Goal: Task Accomplishment & Management: Manage account settings

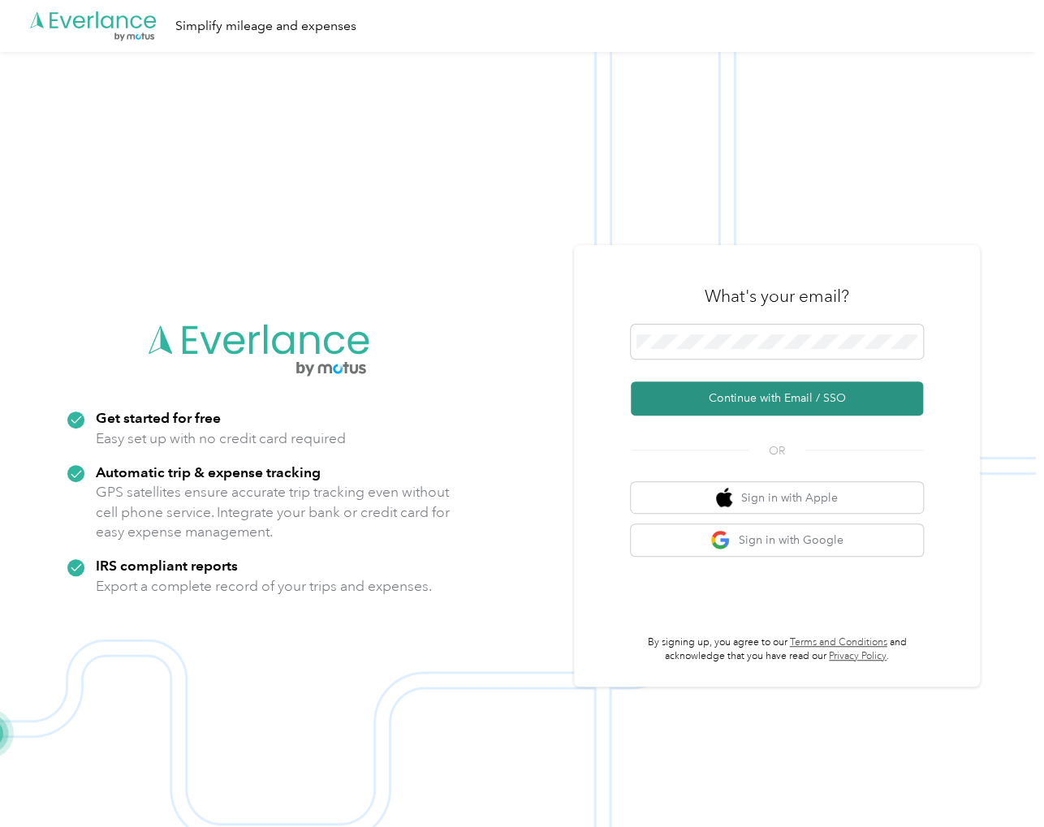
click at [777, 393] on button "Continue with Email / SSO" at bounding box center [777, 399] width 292 height 34
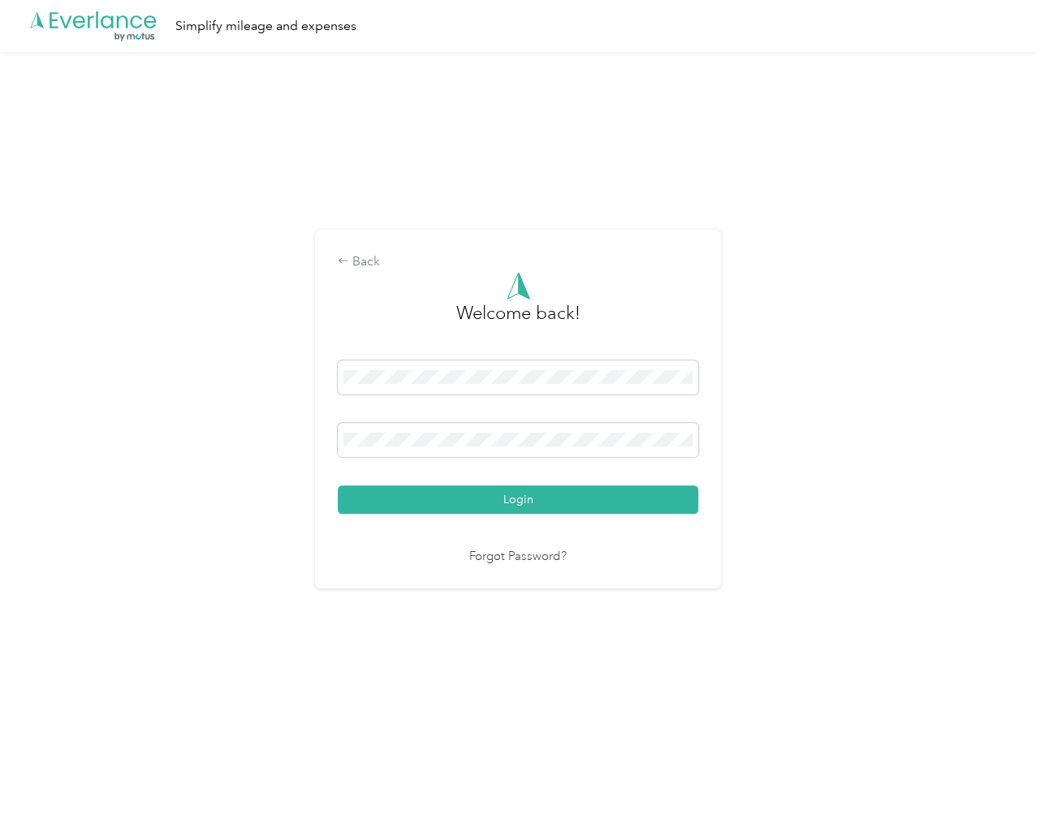
click at [557, 496] on button "Login" at bounding box center [518, 500] width 361 height 28
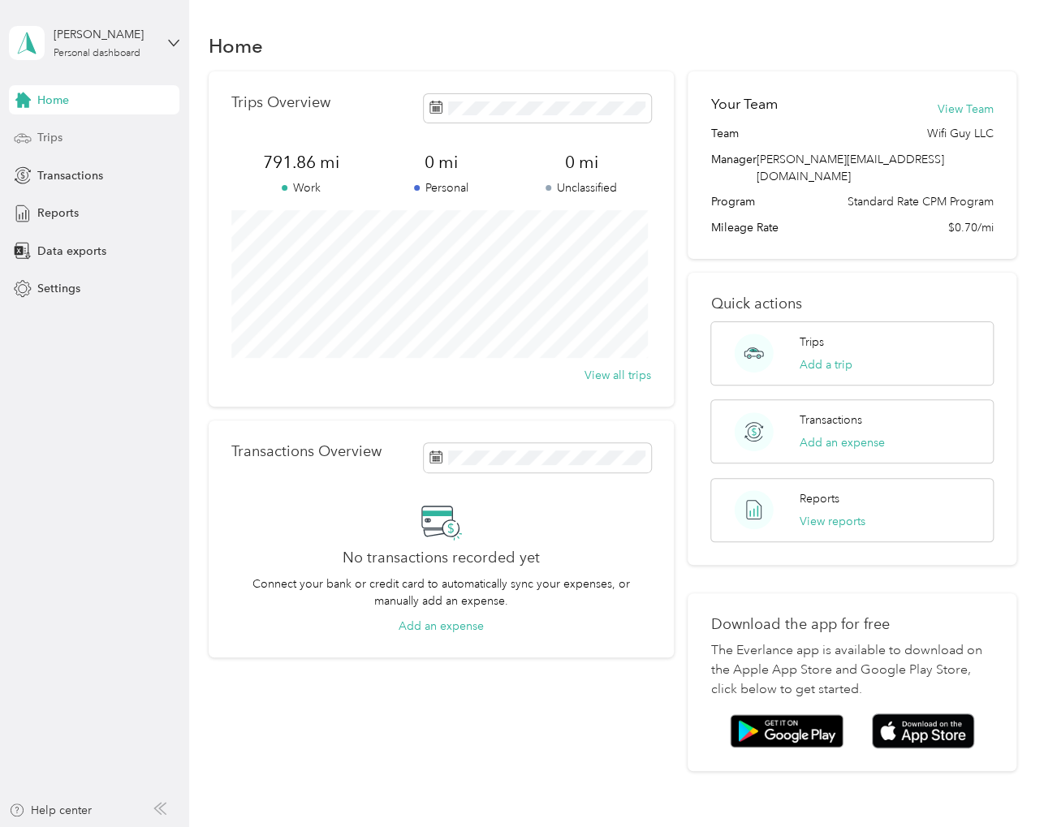
click at [89, 140] on div "Trips" at bounding box center [94, 137] width 171 height 29
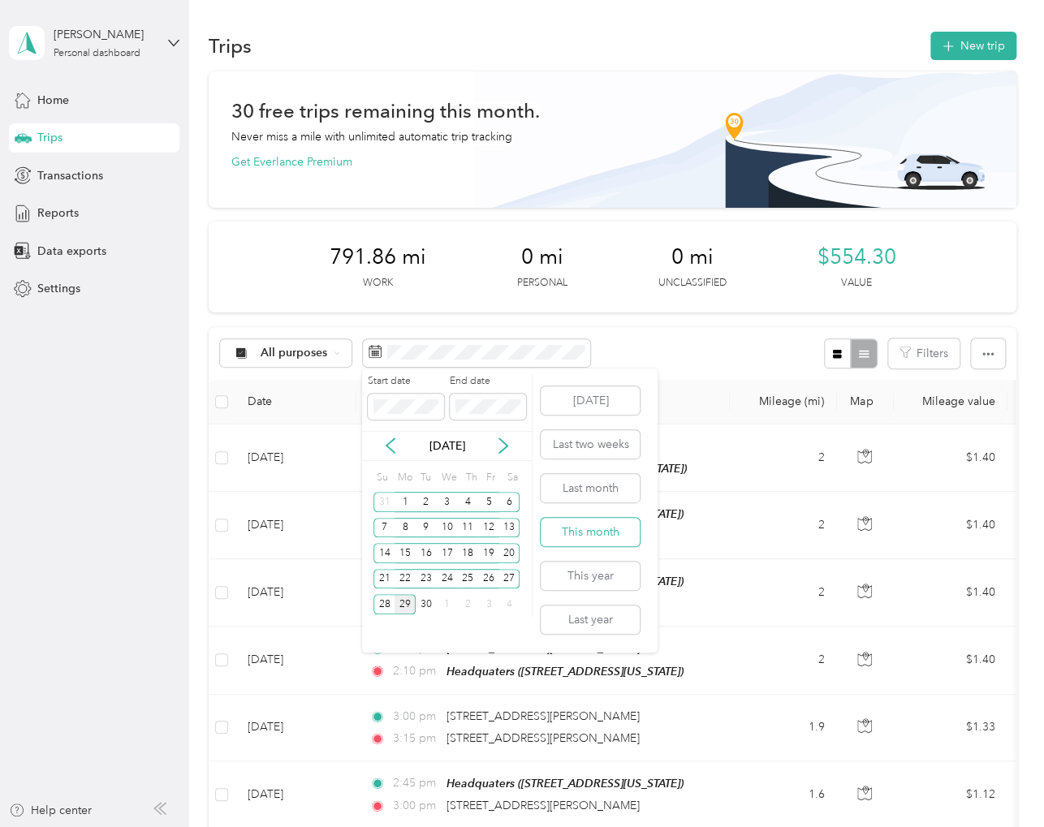
click at [598, 525] on button "This month" at bounding box center [590, 532] width 99 height 28
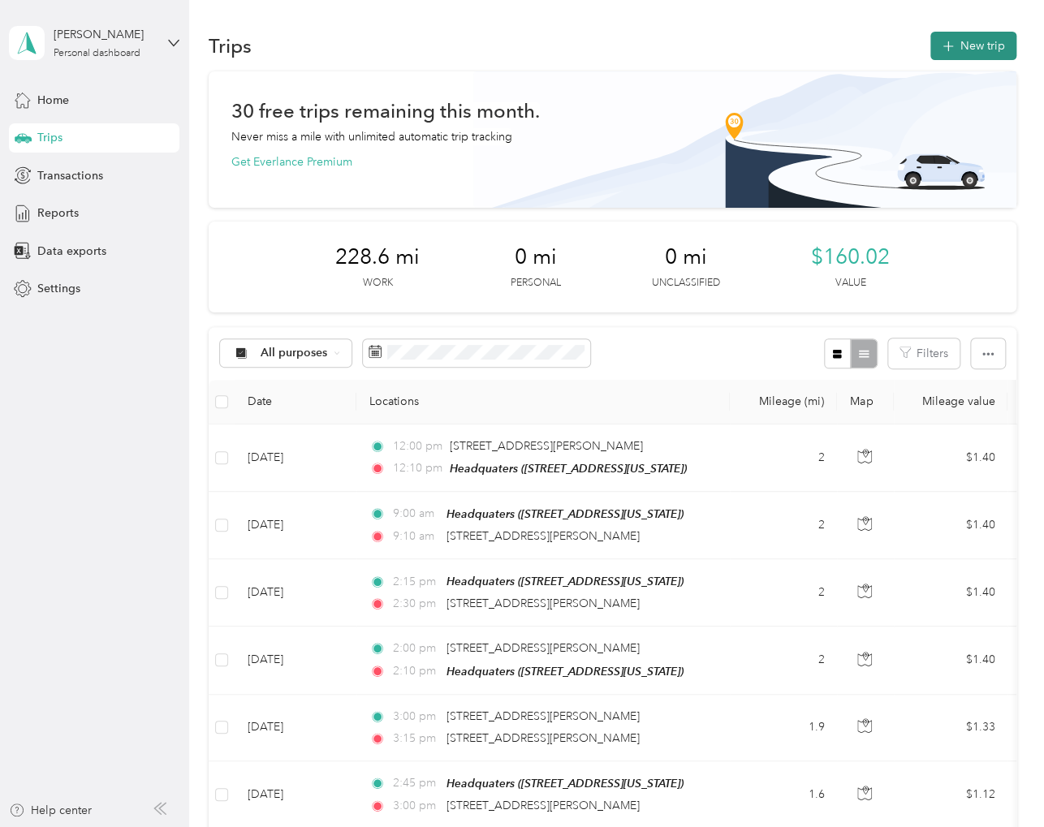
click at [952, 45] on icon "button" at bounding box center [948, 46] width 19 height 19
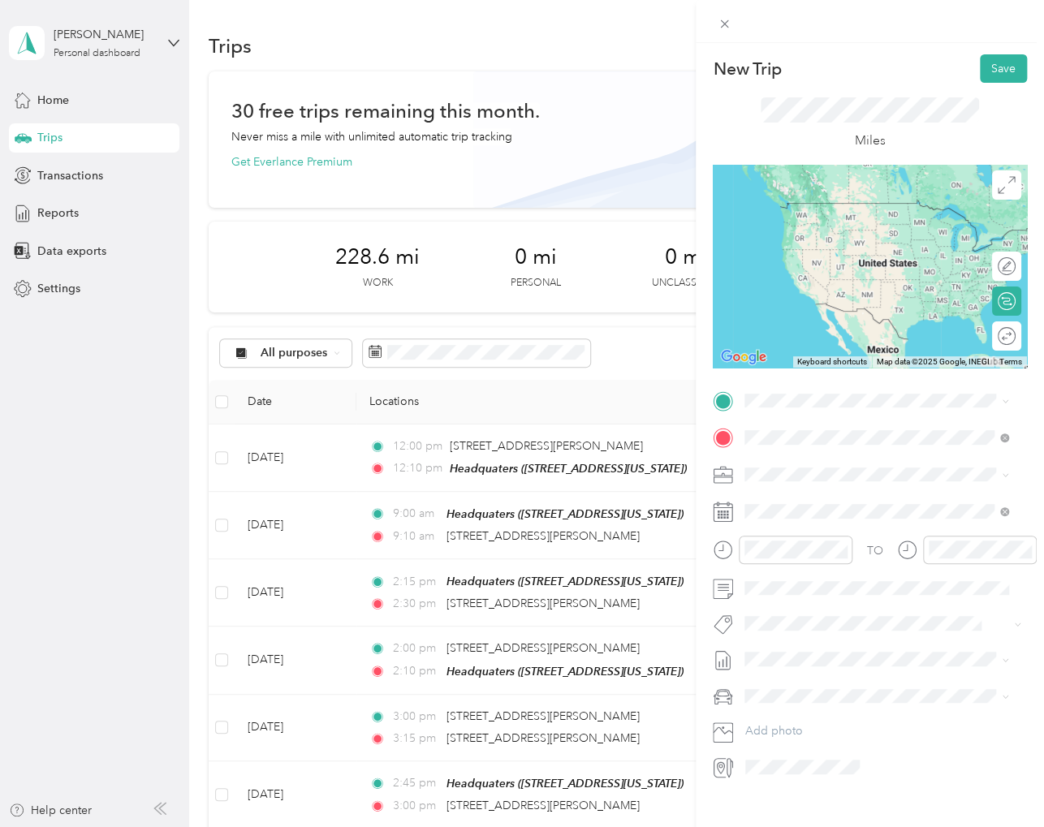
click at [844, 493] on span "3949 Sam Rayburn Parkway Brookeland, Texas 75931, United States" at bounding box center [889, 503] width 228 height 28
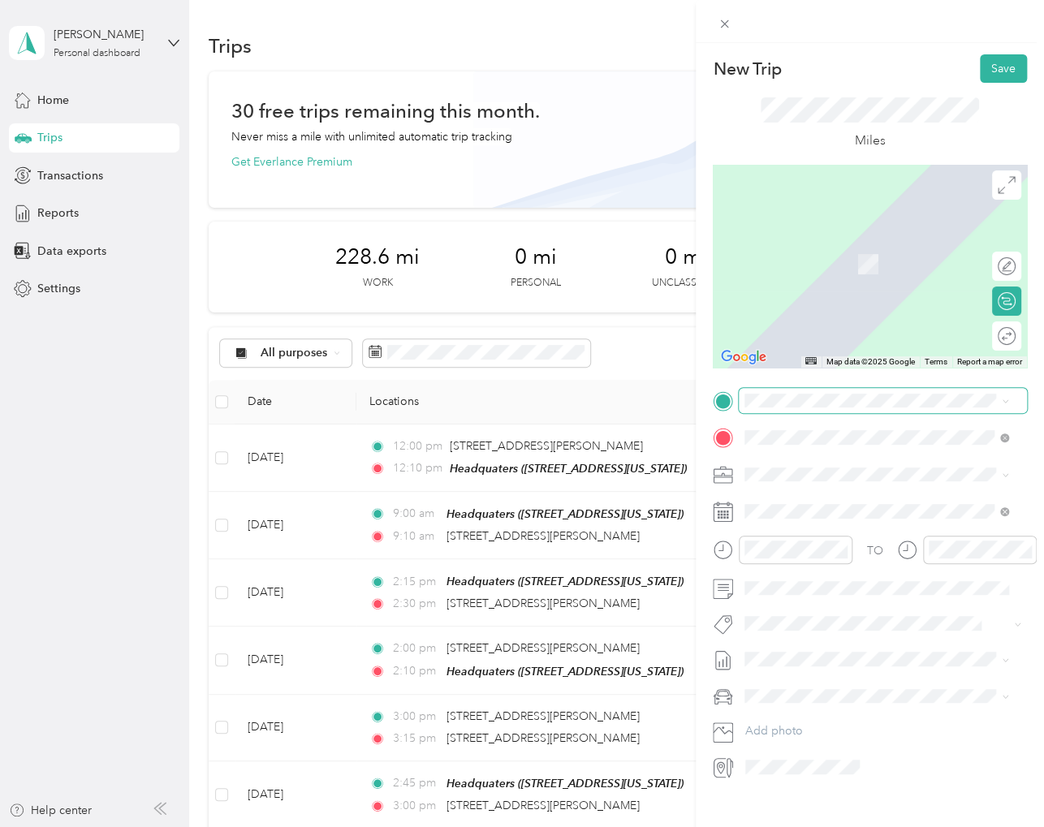
click at [831, 410] on span at bounding box center [883, 401] width 288 height 26
click at [839, 487] on span "961 Hunterwood Drive, 75951, Jasper, Texas, United States" at bounding box center [856, 484] width 162 height 14
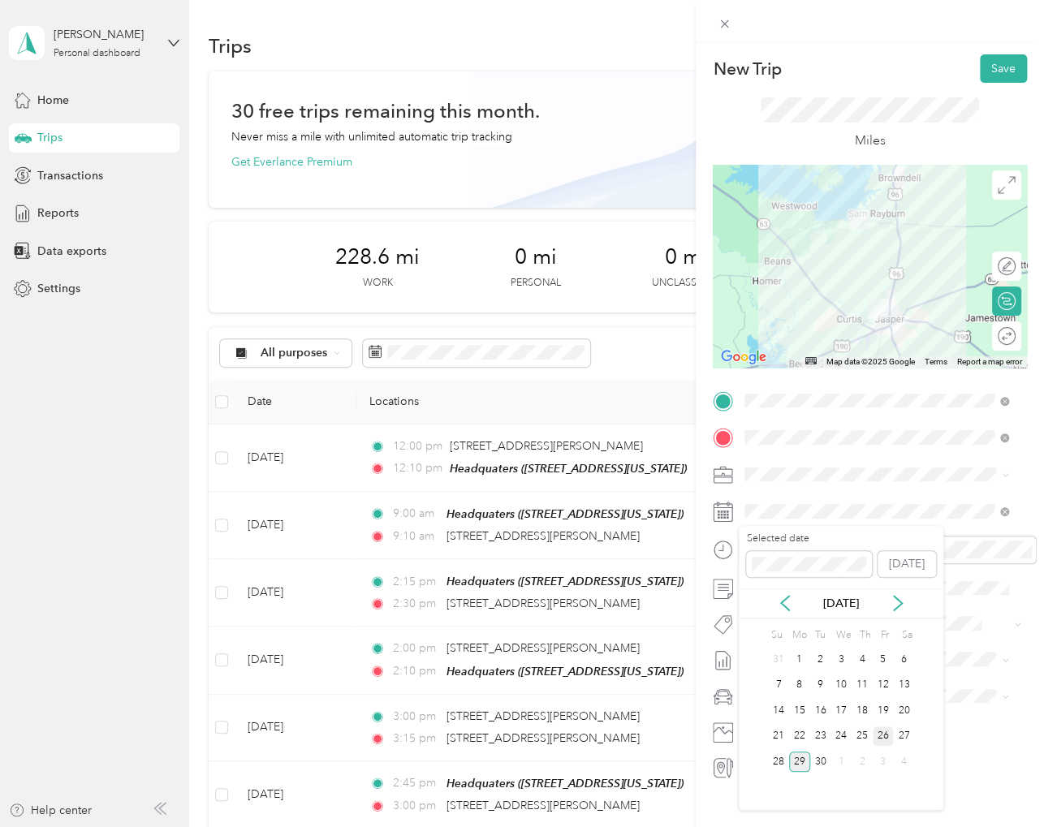
click at [882, 730] on div "26" at bounding box center [883, 737] width 21 height 20
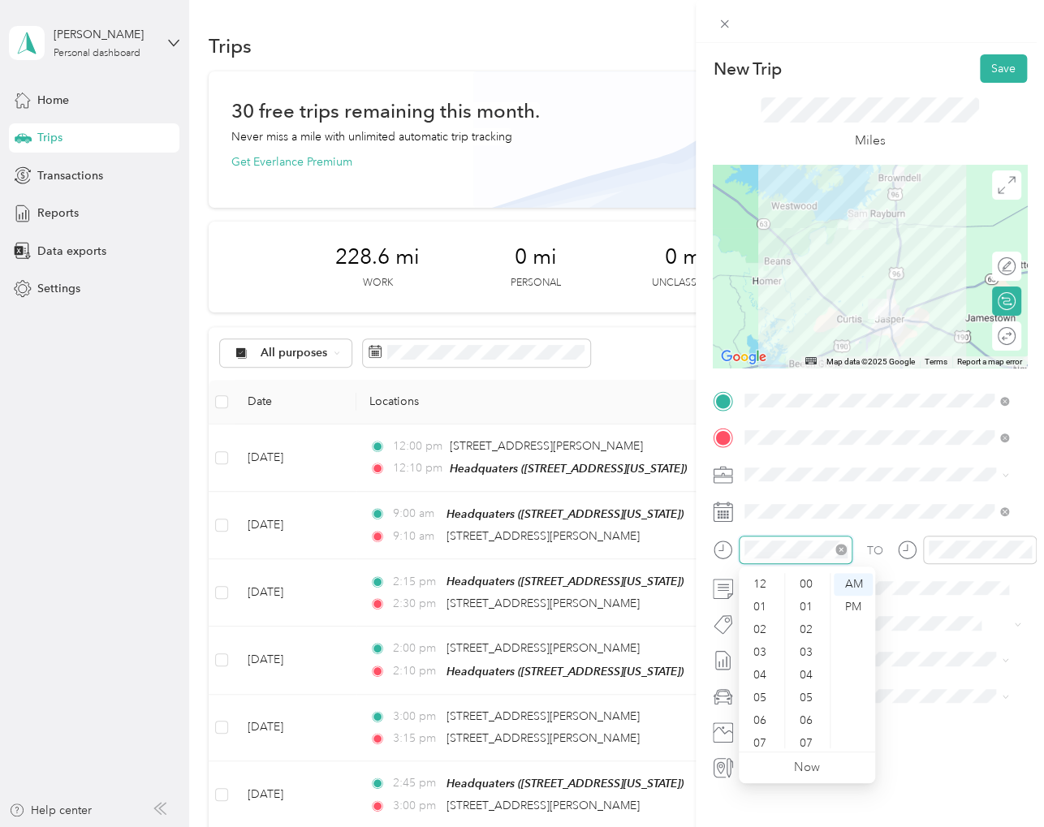
scroll to position [500, 0]
click at [694, 542] on div "New Trip Save This trip cannot be edited because it is either under review, app…" at bounding box center [522, 413] width 1044 height 827
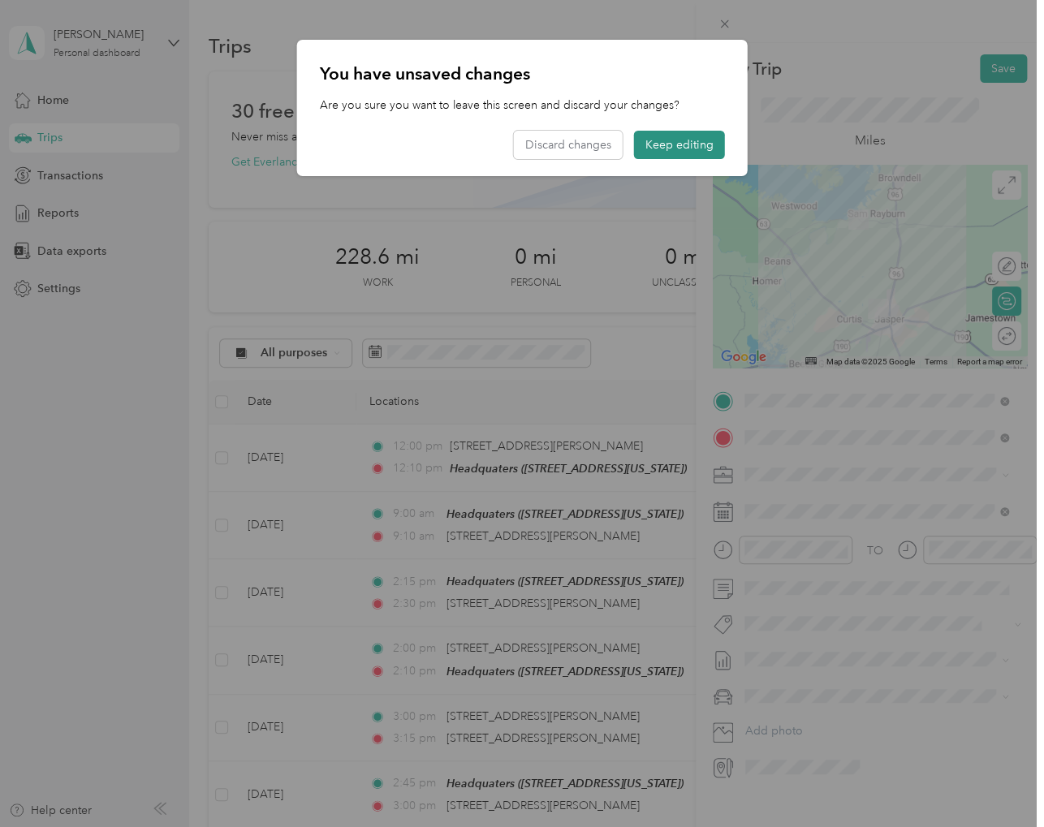
click at [667, 142] on button "Keep editing" at bounding box center [679, 145] width 91 height 28
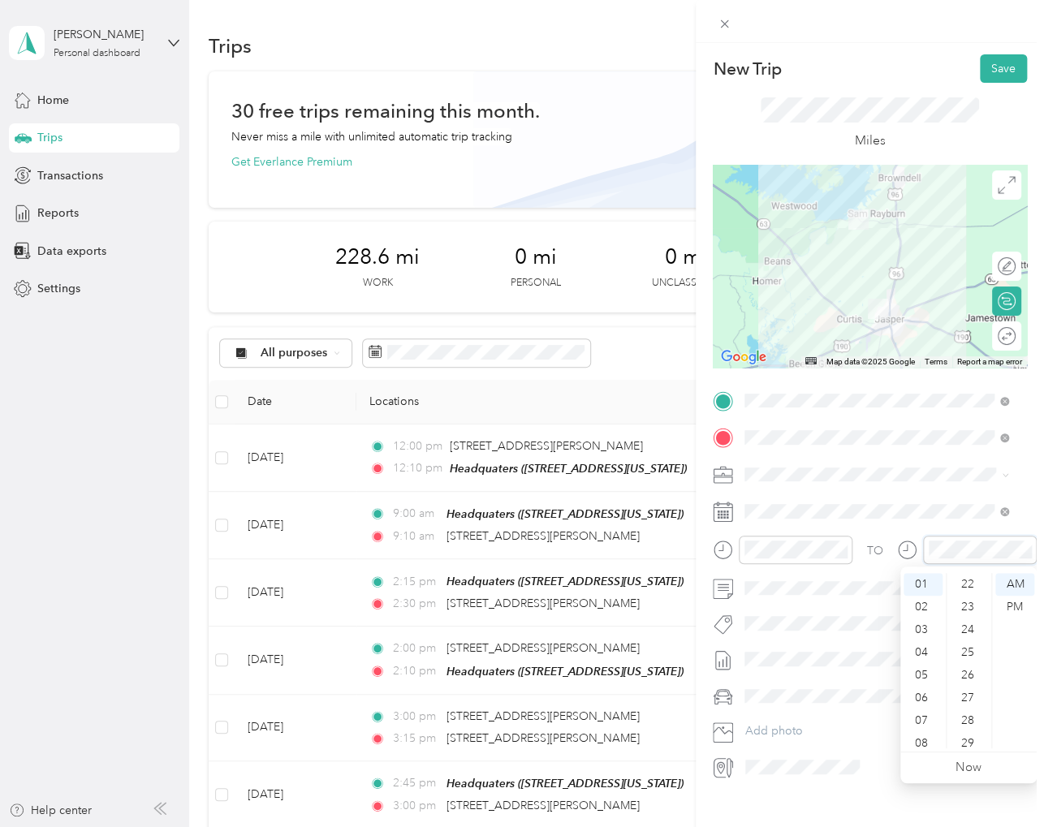
scroll to position [1137, 0]
click at [996, 70] on button "Save" at bounding box center [1003, 68] width 47 height 28
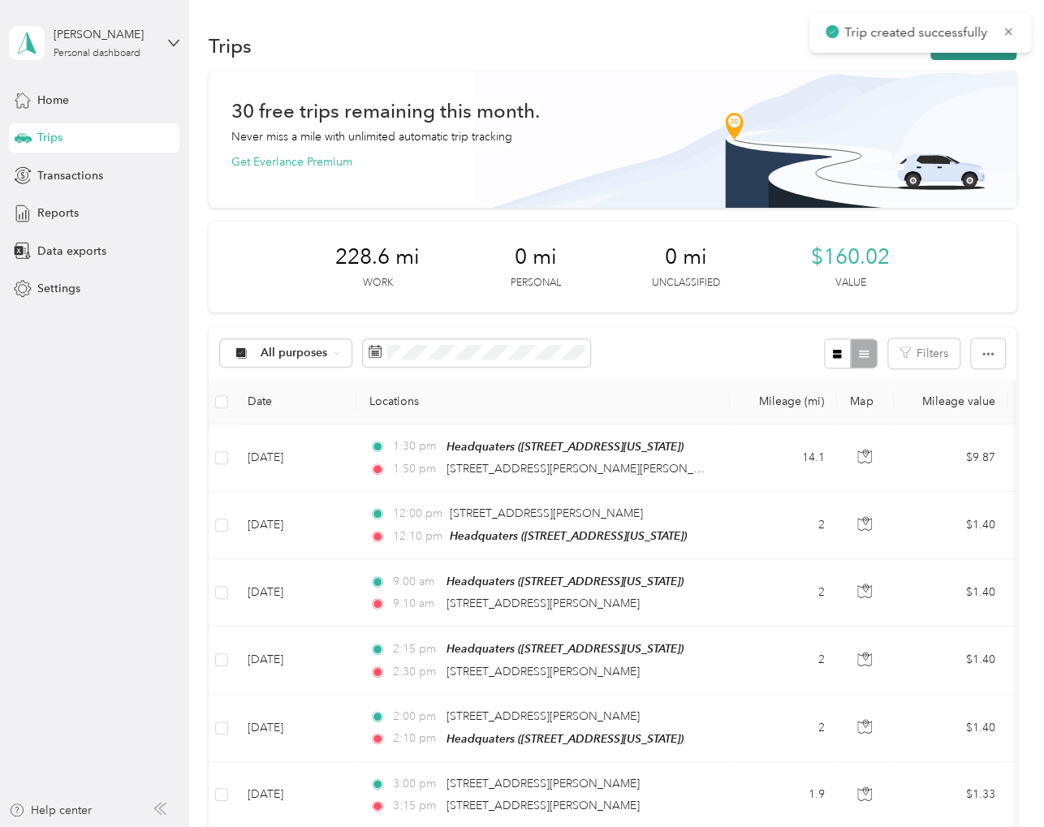
click at [948, 54] on button "New trip" at bounding box center [974, 46] width 86 height 28
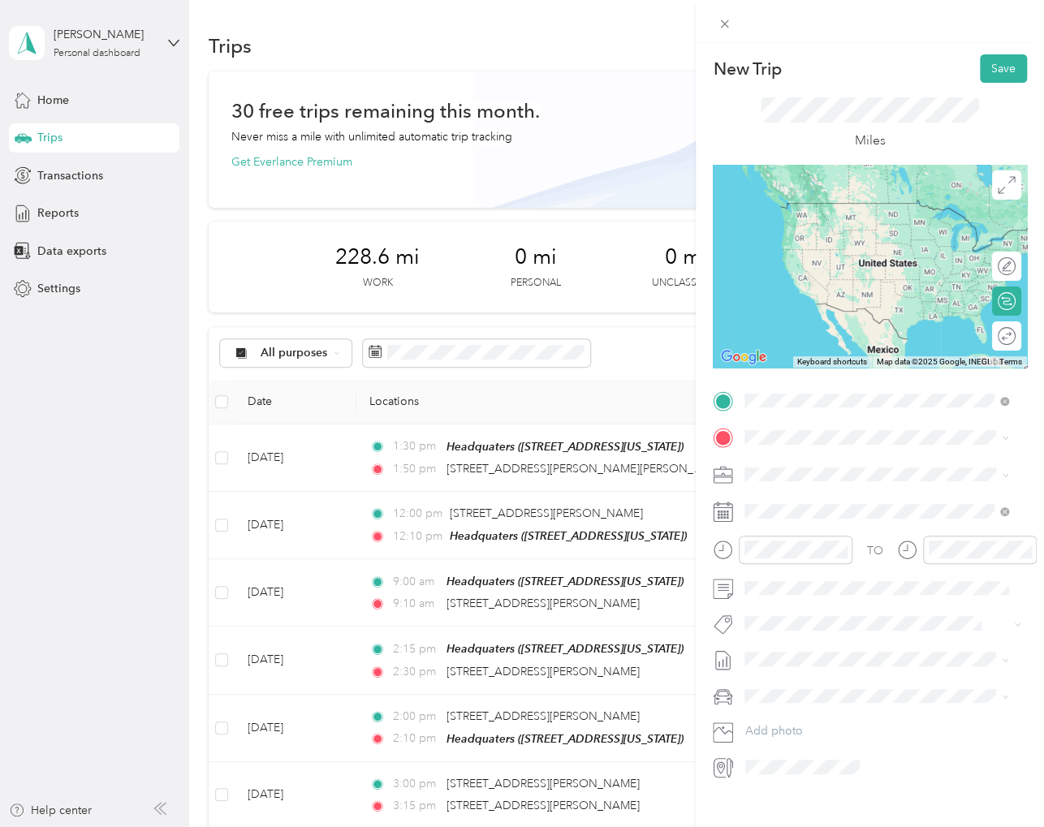
scroll to position [0, 0]
click at [832, 461] on span "3949 Sam Rayburn Parkway Brookeland, Texas 75931, United States" at bounding box center [889, 466] width 228 height 28
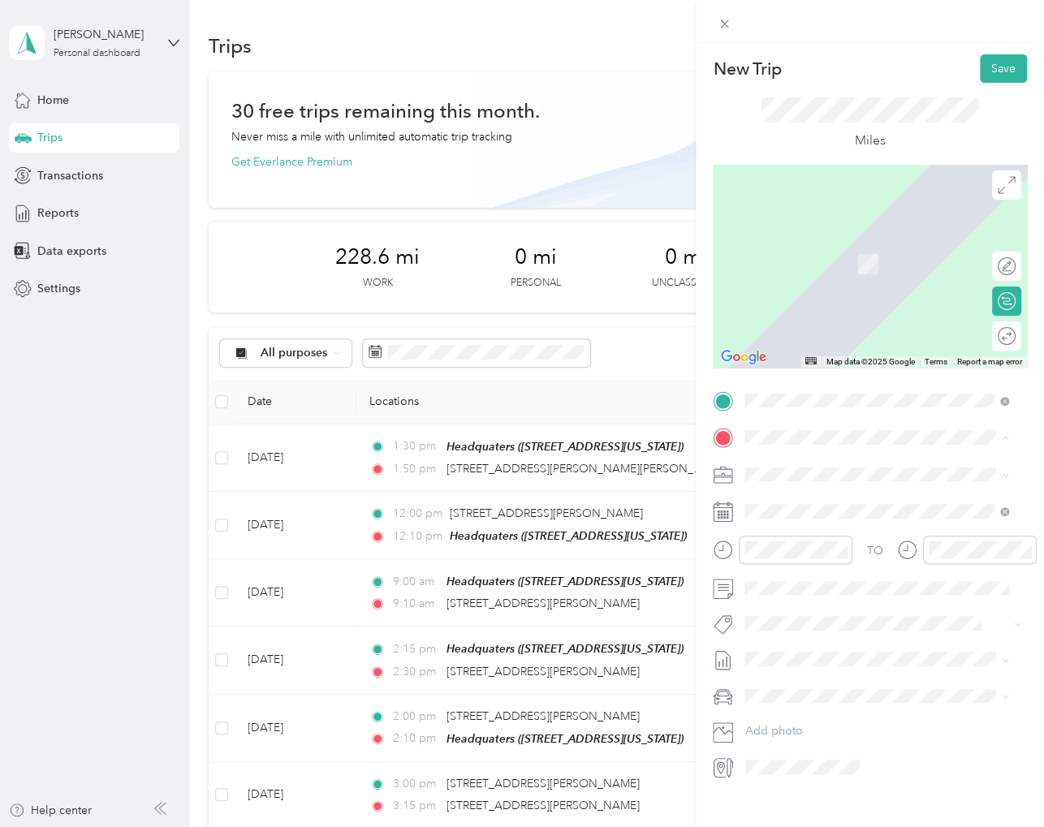
click at [825, 519] on span "961 Hunterwood Drive, 75951, Jasper, Texas, United States" at bounding box center [856, 520] width 162 height 14
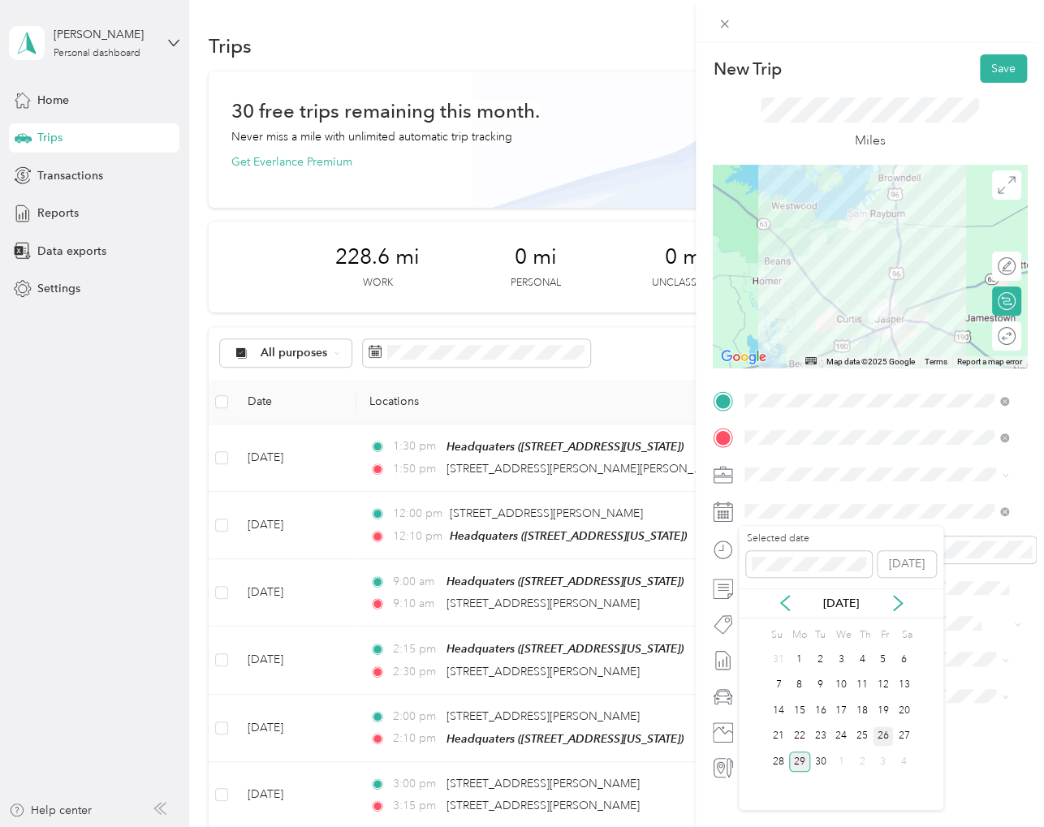
click at [883, 740] on div "26" at bounding box center [883, 737] width 21 height 20
click at [987, 68] on button "Save" at bounding box center [1003, 68] width 47 height 28
